Goal: Task Accomplishment & Management: Manage account settings

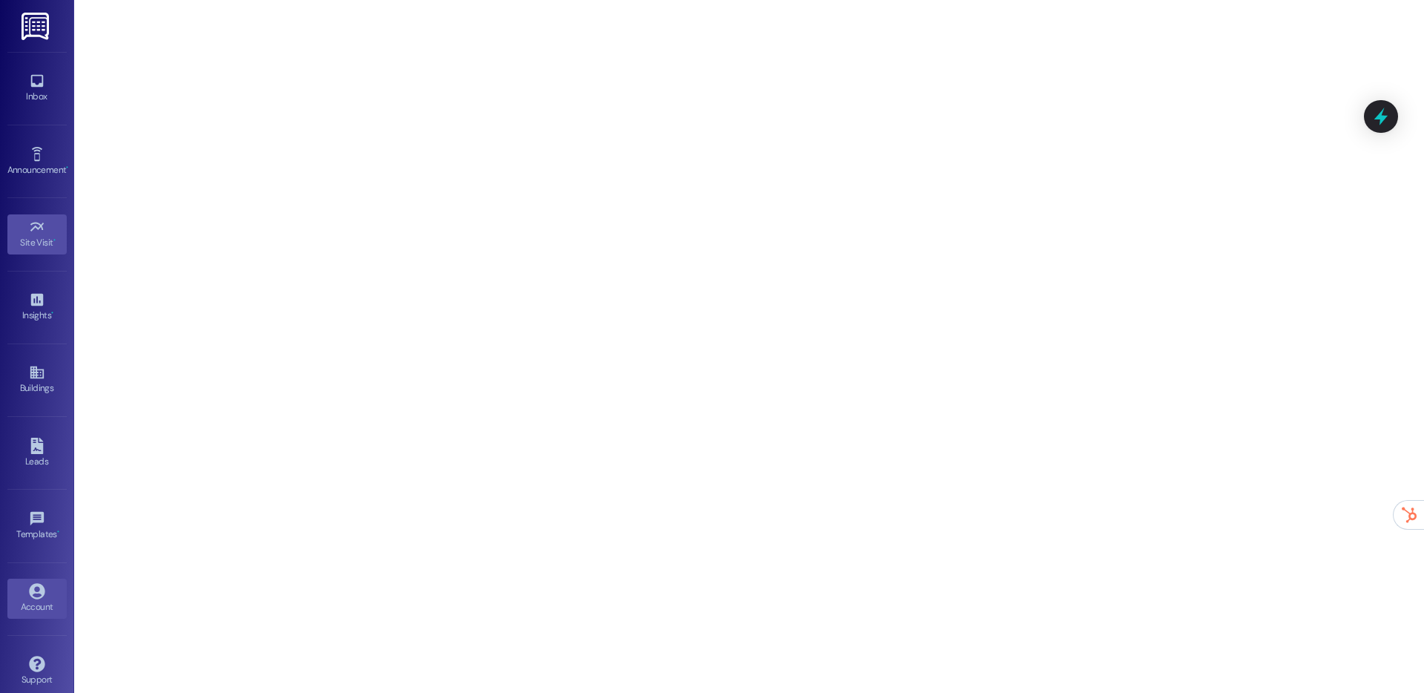
click at [47, 592] on link "Account" at bounding box center [36, 599] width 59 height 40
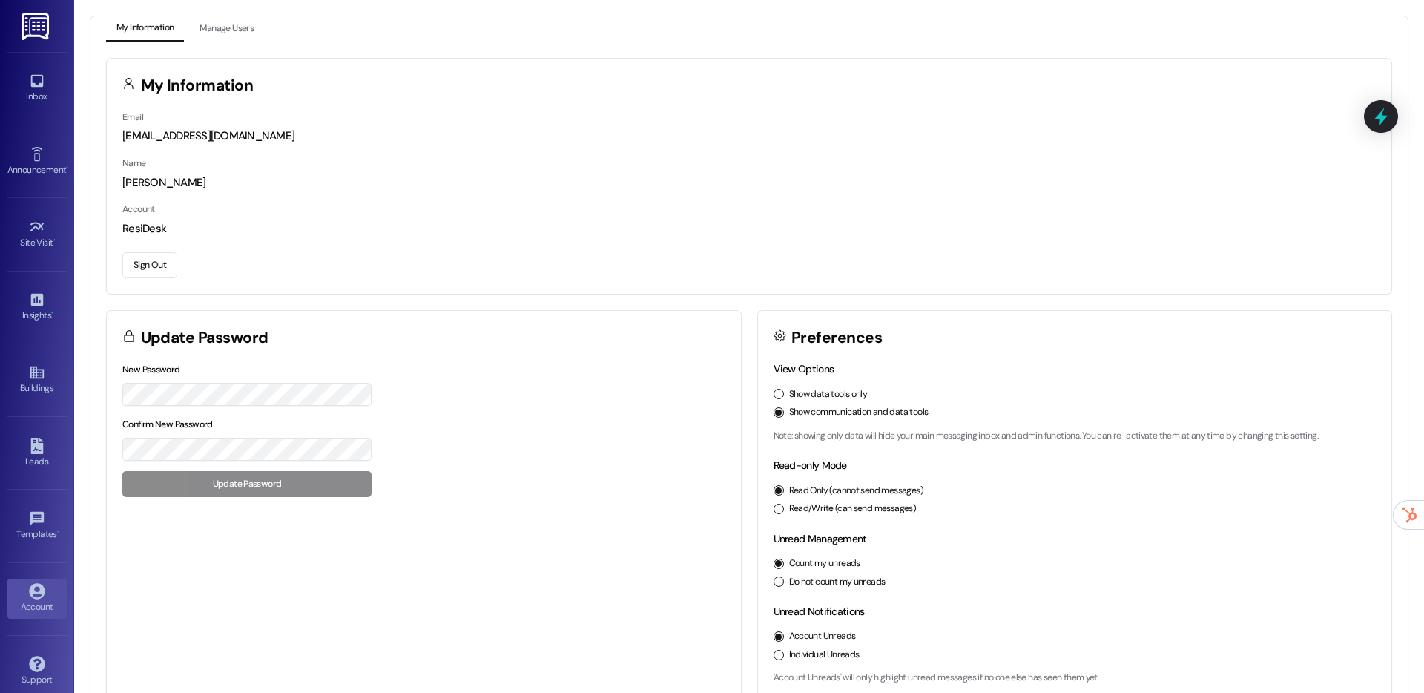
click at [164, 266] on button "Sign Out" at bounding box center [149, 265] width 55 height 26
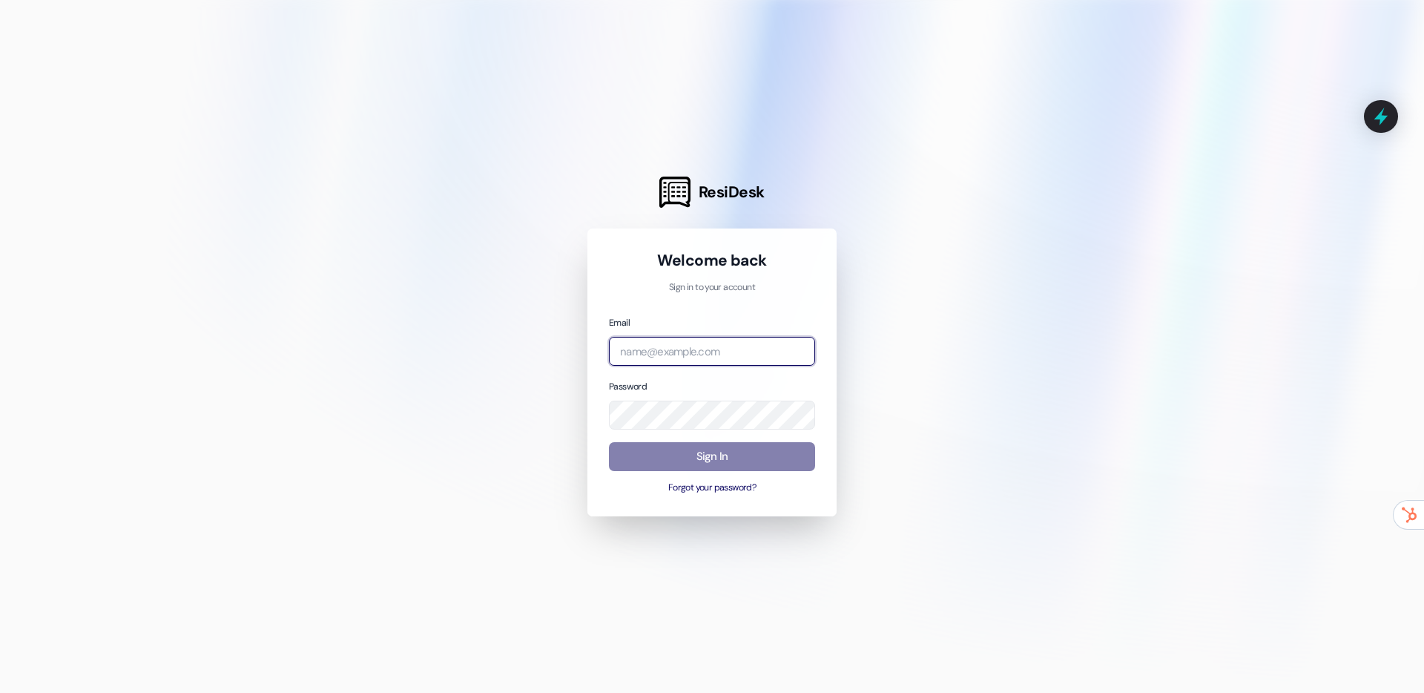
click at [678, 363] on input "email" at bounding box center [712, 351] width 206 height 29
type input "[EMAIL_ADDRESS][DOMAIN_NAME]"
